Goal: Find contact information: Find contact information

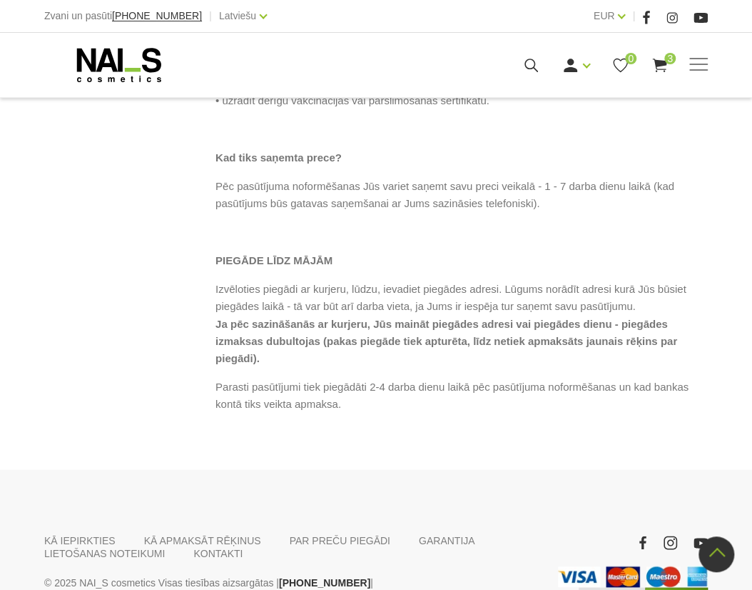
scroll to position [792, 0]
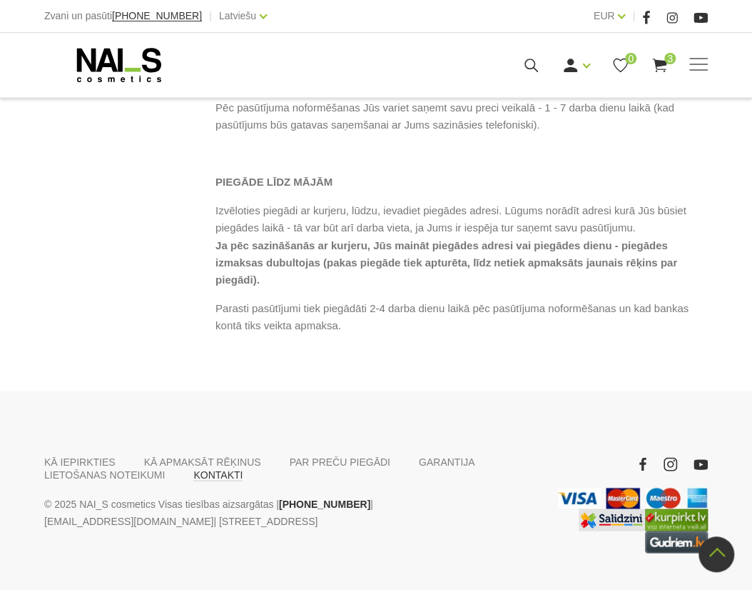
click at [203, 468] on link "KONTAKTI" at bounding box center [217, 474] width 49 height 13
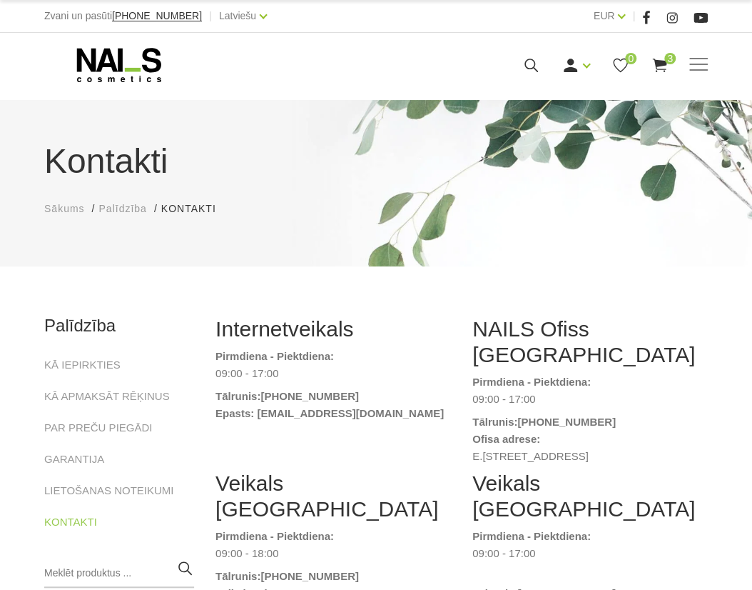
scroll to position [64, 0]
